Goal: Answer question/provide support: Share knowledge or assist other users

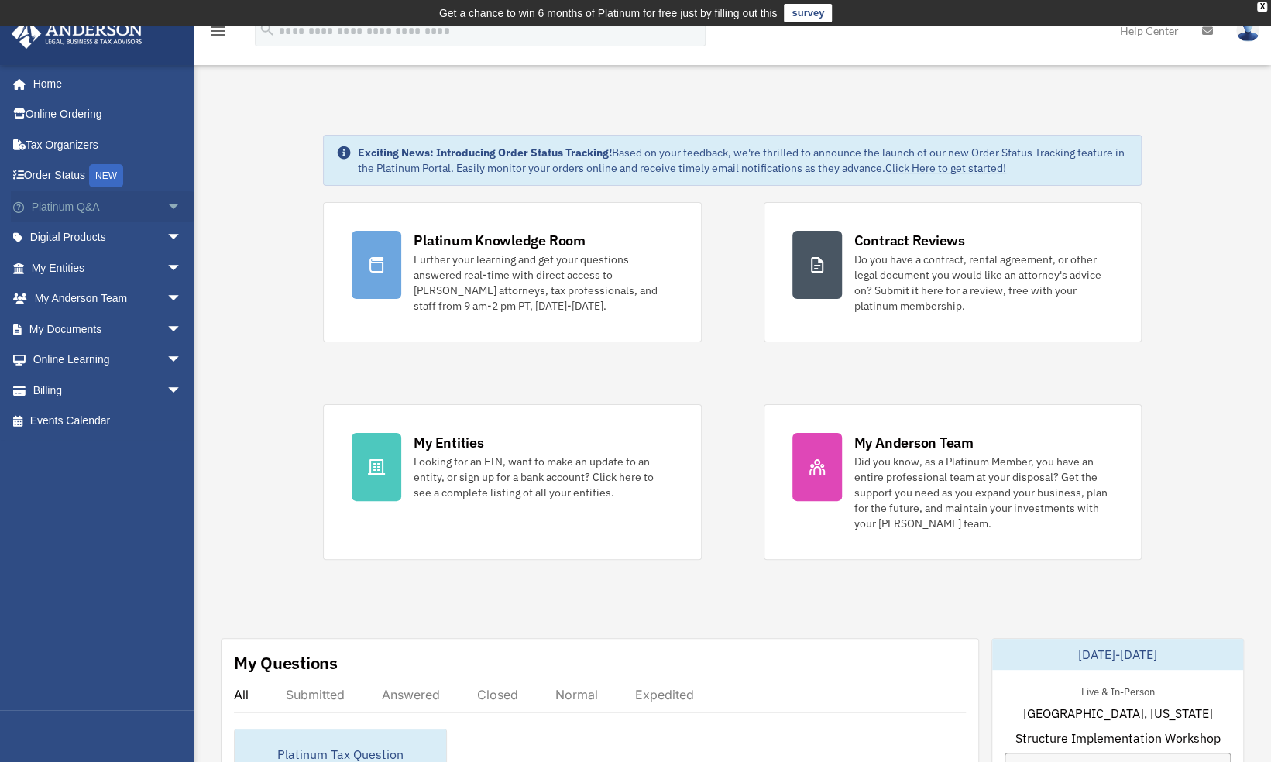
click at [95, 204] on link "Platinum Q&A arrow_drop_down" at bounding box center [108, 206] width 194 height 31
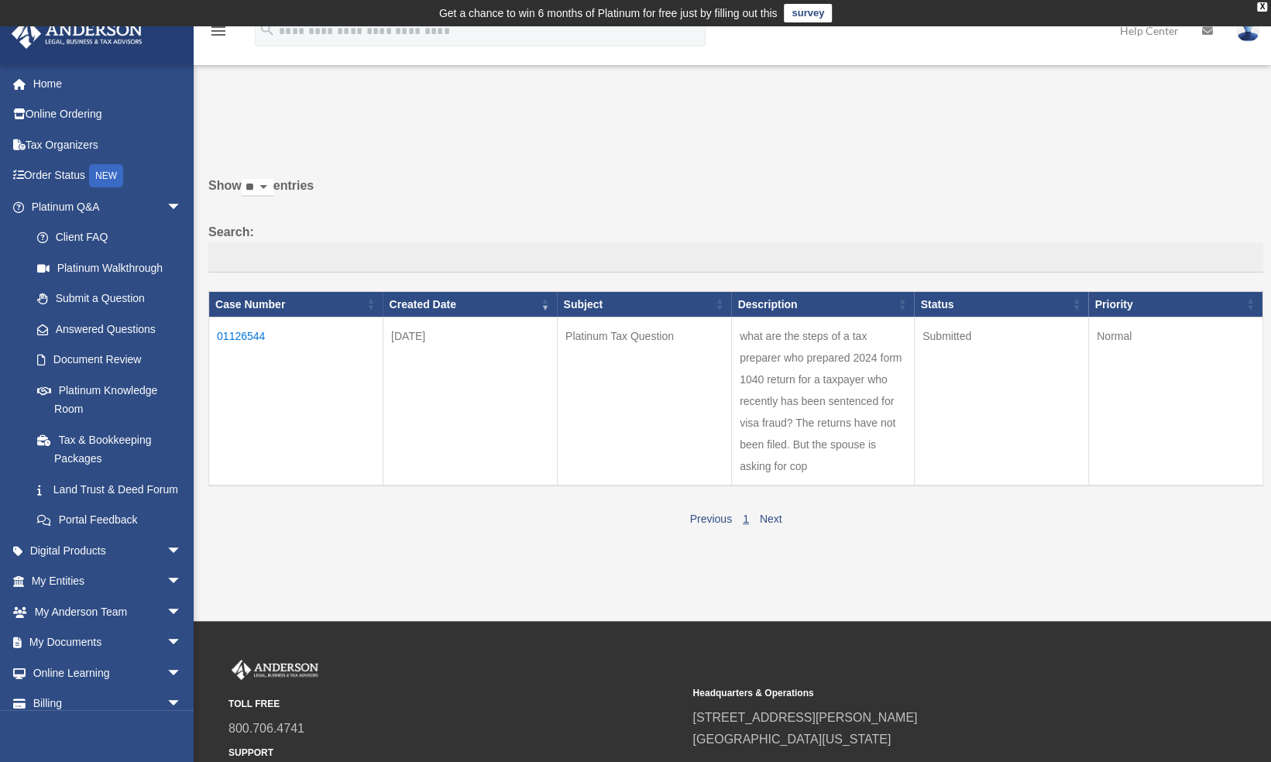
click at [244, 336] on td "01126544" at bounding box center [296, 402] width 174 height 169
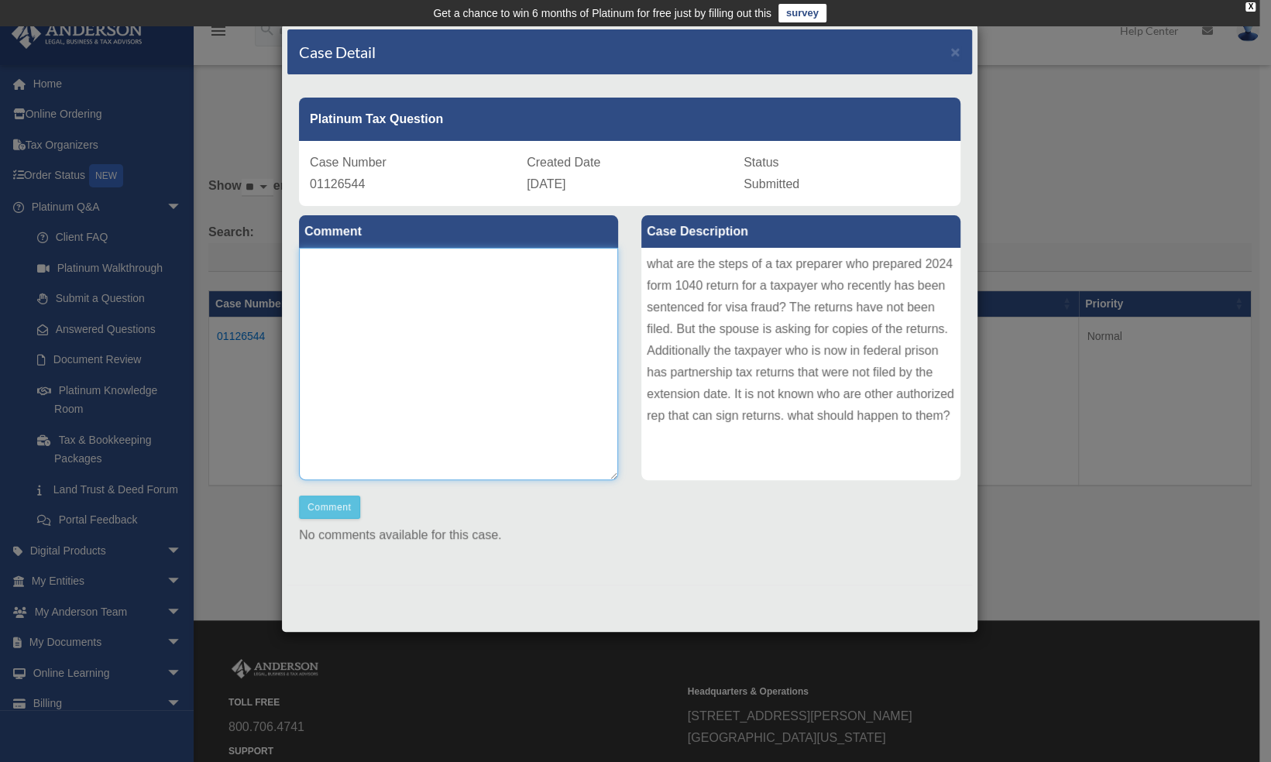
click at [409, 287] on textarea at bounding box center [458, 364] width 319 height 232
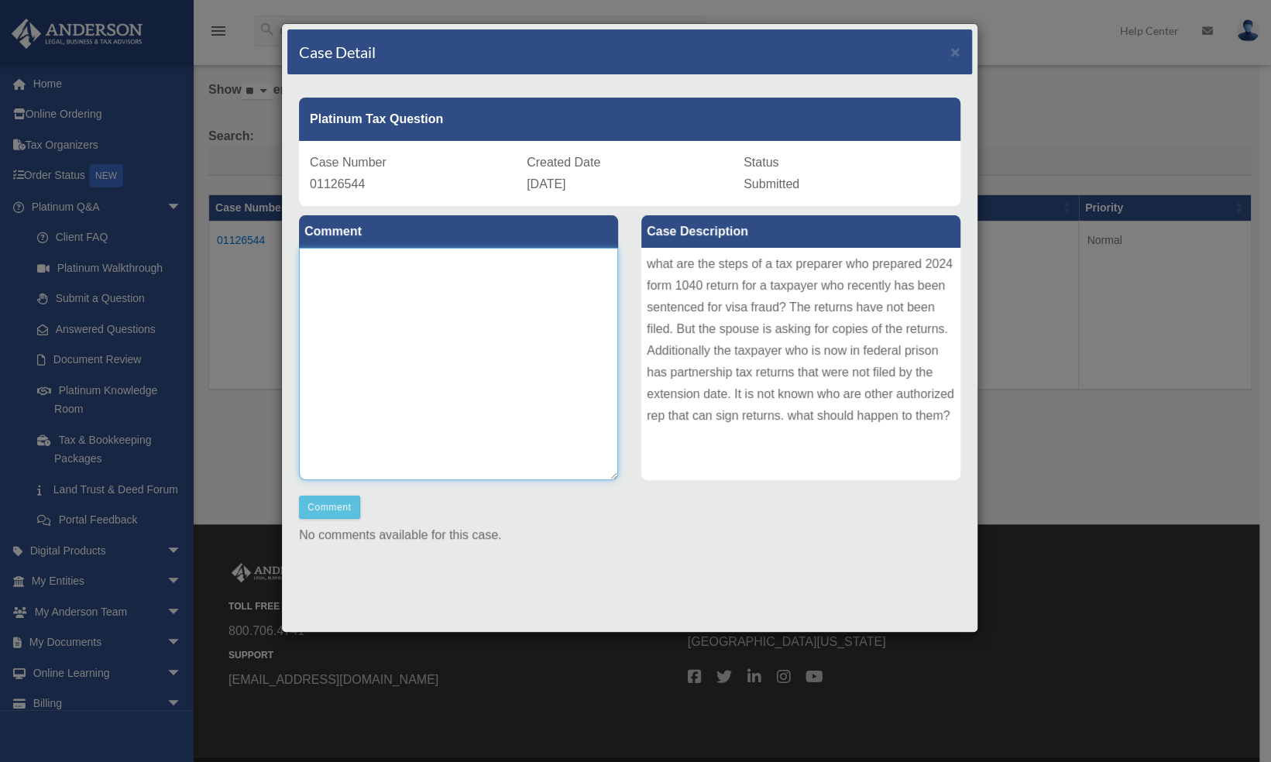
scroll to position [93, 0]
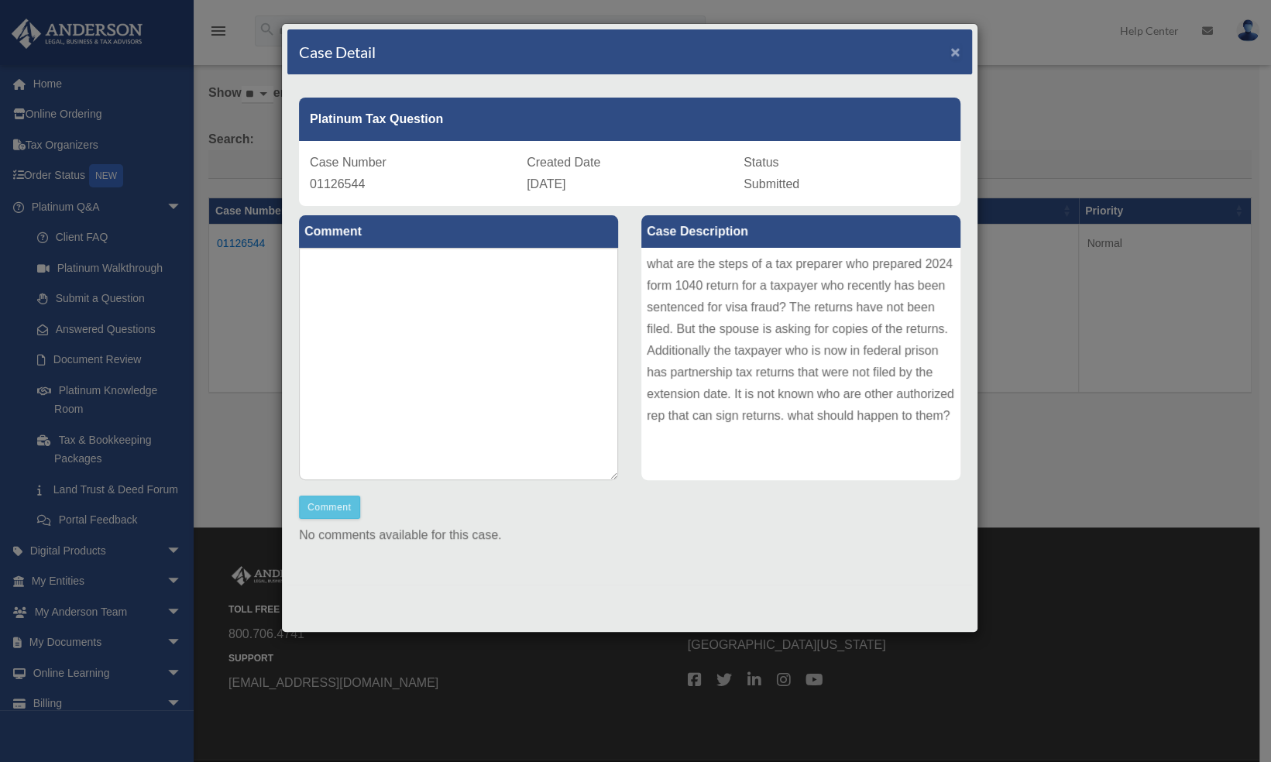
click at [956, 50] on span "×" at bounding box center [955, 52] width 10 height 18
